Goal: Check status: Check status

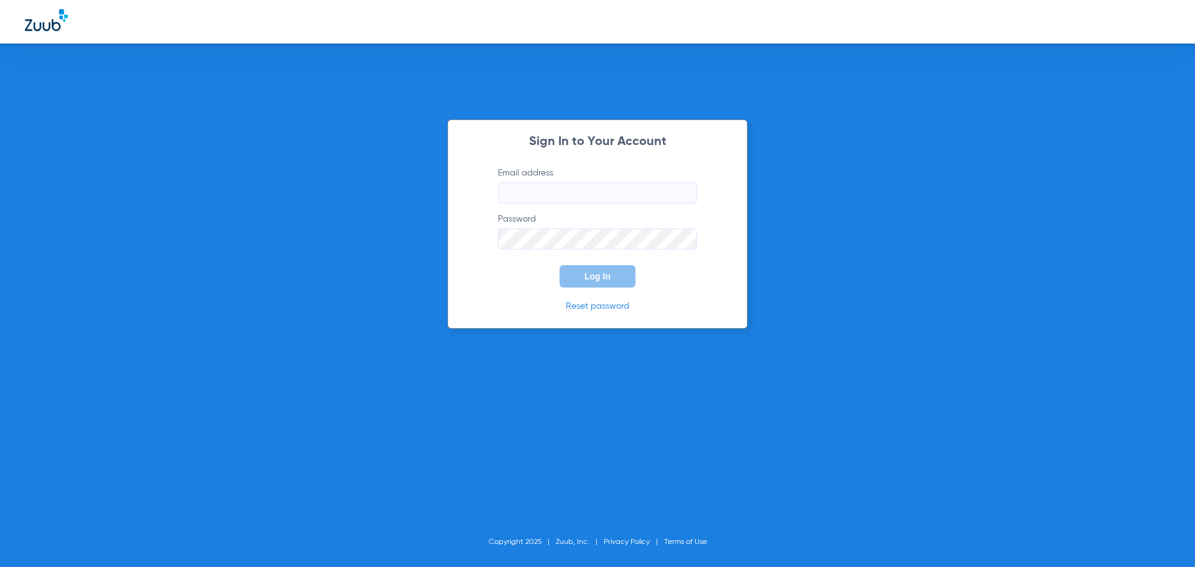
type input "[PERSON_NAME][EMAIL_ADDRESS][DOMAIN_NAME]"
click at [590, 275] on span "Log In" at bounding box center [597, 276] width 26 height 10
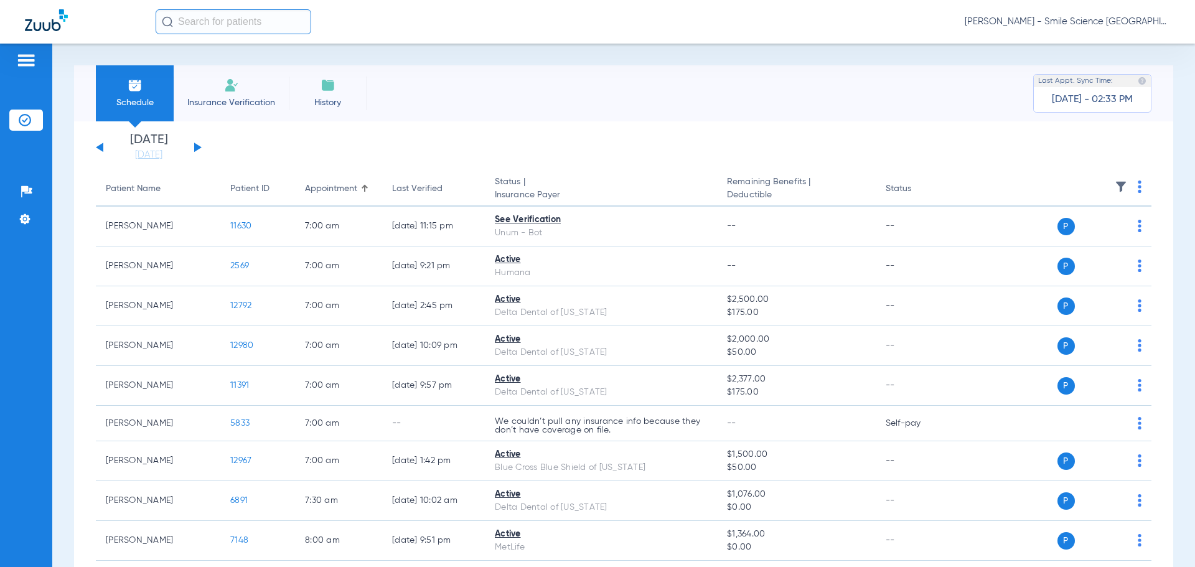
click at [194, 148] on div "[DATE] [DATE] [DATE] [DATE] [DATE] [DATE] [DATE] [DATE] [DATE] [DATE] [DATE] [D…" at bounding box center [149, 147] width 106 height 27
click at [199, 146] on button at bounding box center [197, 147] width 7 height 9
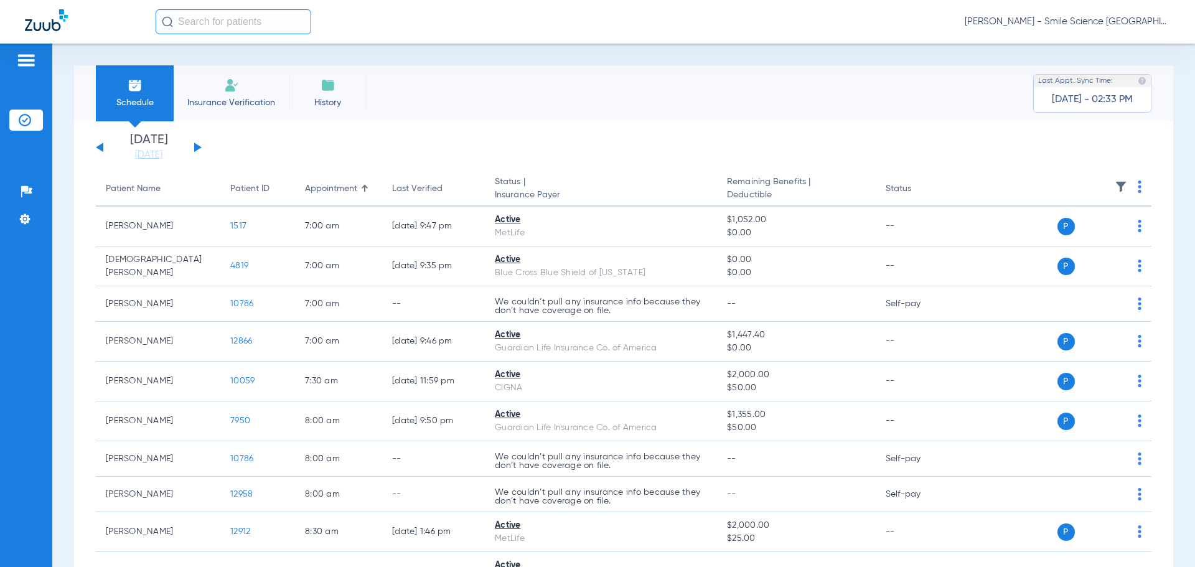
click at [199, 146] on button at bounding box center [197, 147] width 7 height 9
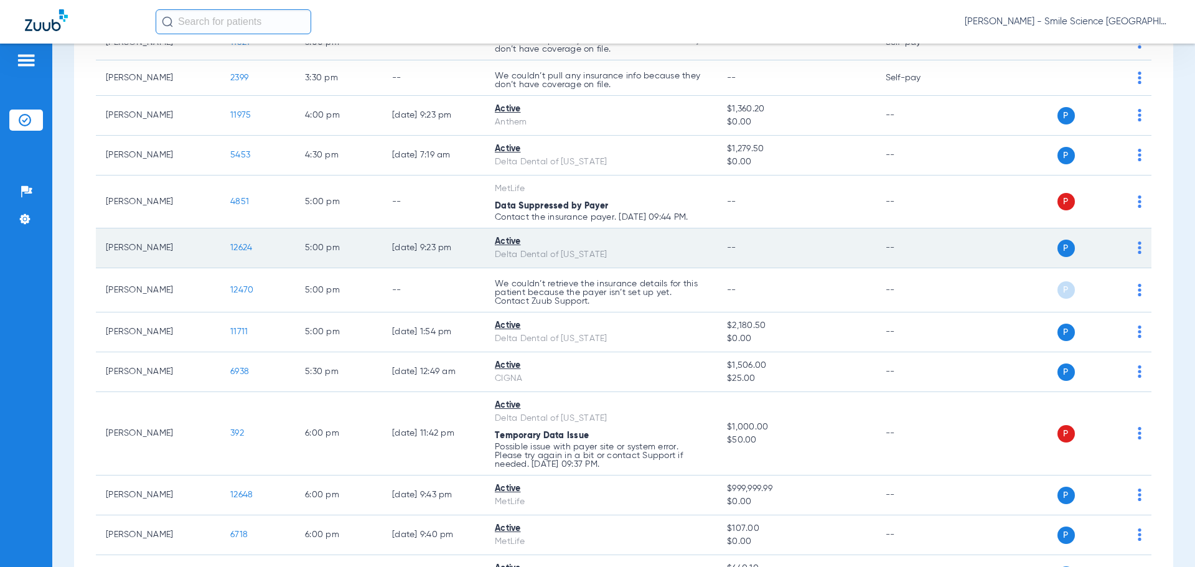
scroll to position [1120, 0]
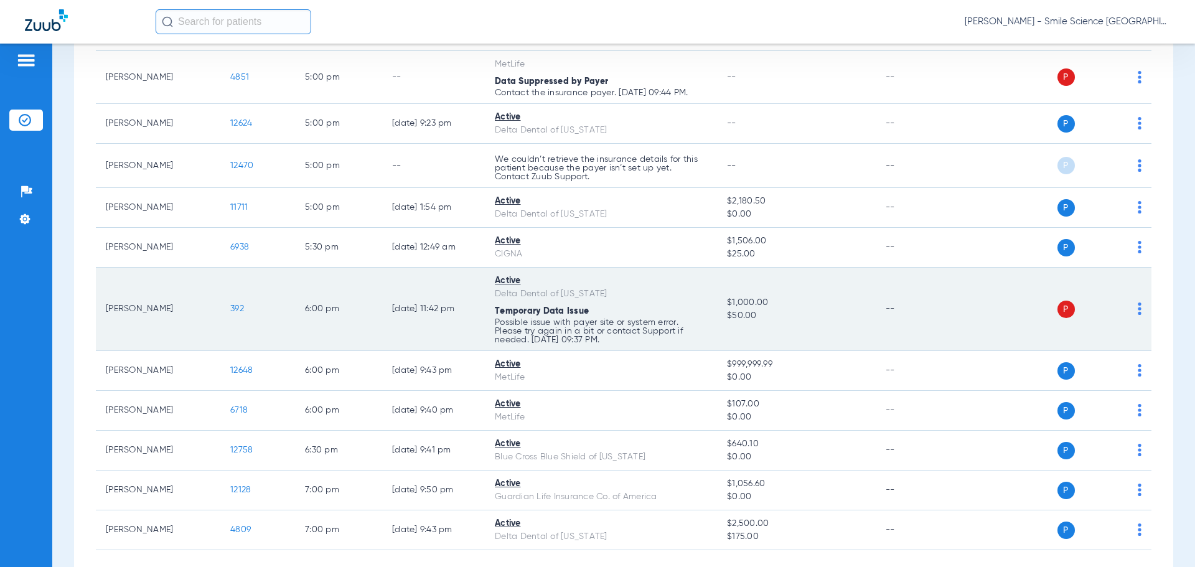
click at [235, 304] on span "392" at bounding box center [237, 308] width 14 height 9
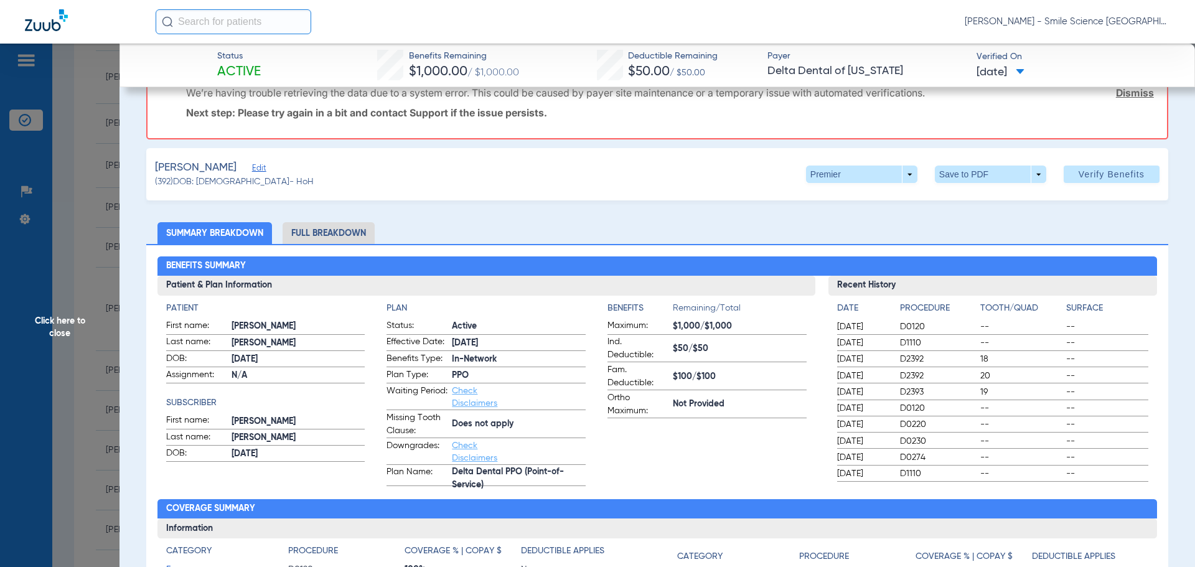
scroll to position [62, 0]
